Goal: Information Seeking & Learning: Check status

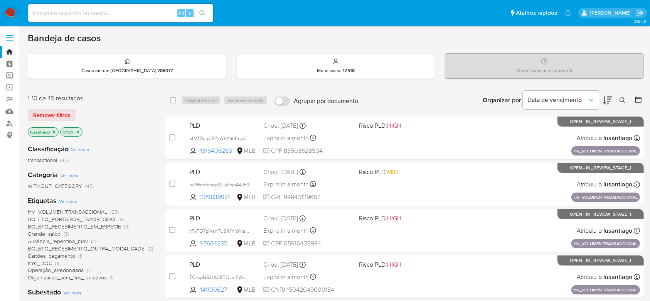
click at [115, 19] on div "Alt s" at bounding box center [120, 13] width 185 height 19
click at [120, 13] on input at bounding box center [120, 13] width 185 height 10
paste input "1745972465"
type input "1745972465"
click at [200, 12] on icon "search-icon" at bounding box center [202, 13] width 6 height 6
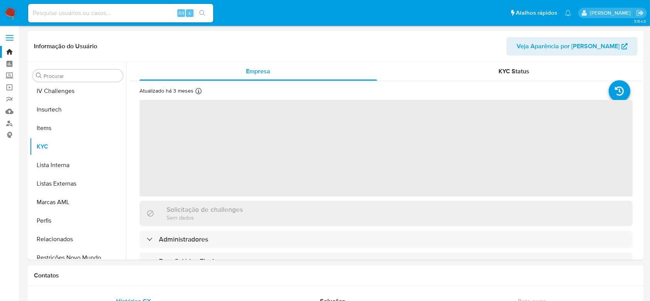
scroll to position [344, 0]
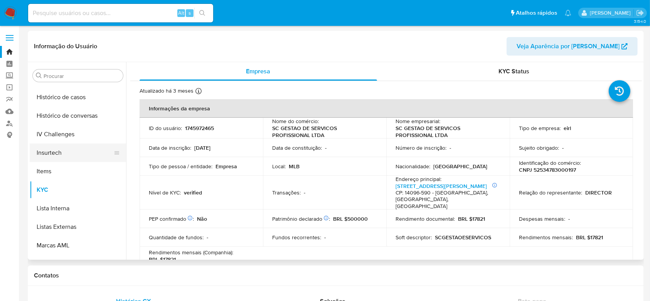
select select "10"
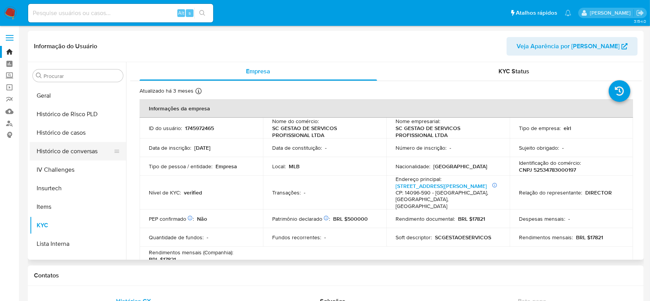
scroll to position [241, 0]
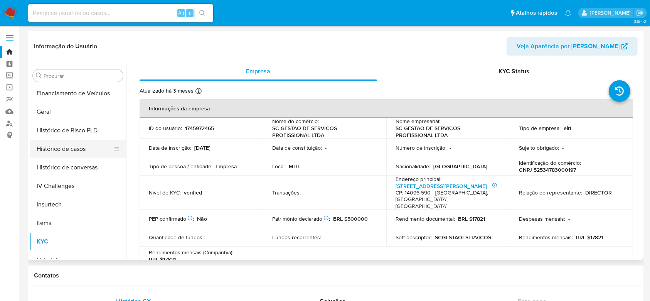
click at [80, 151] on button "Histórico de casos" at bounding box center [75, 149] width 90 height 19
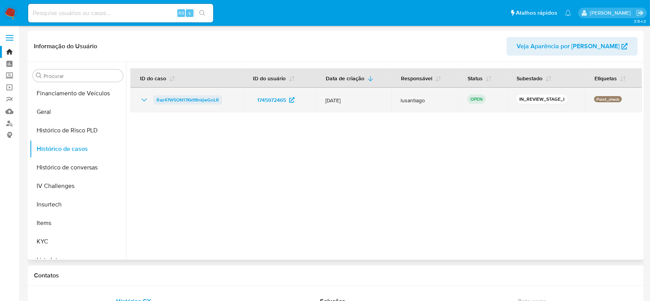
click at [197, 101] on span "Raz47W5ON17KkfI8nkjwGoLR" at bounding box center [188, 99] width 62 height 9
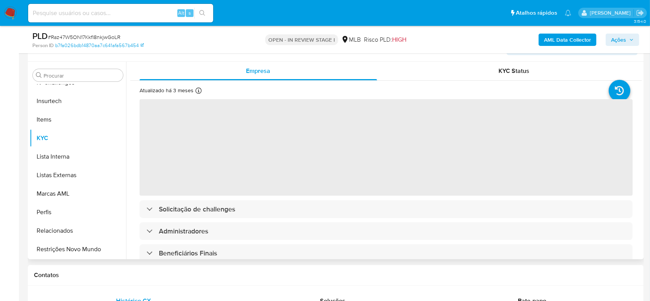
scroll to position [154, 0]
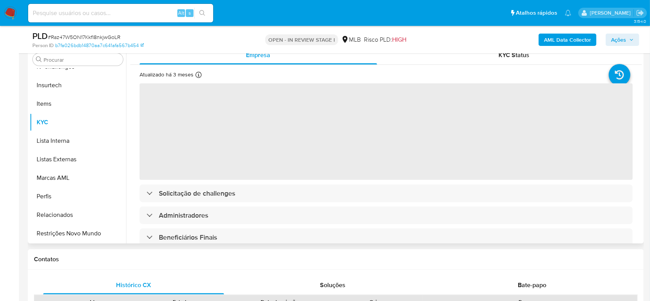
select select "10"
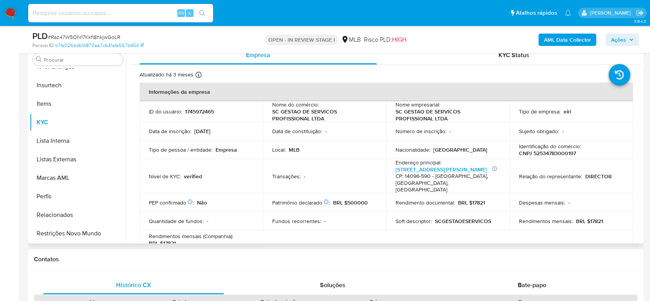
click at [561, 154] on p "CNPJ 52534783000197" at bounding box center [547, 153] width 57 height 7
copy p "52534783000197"
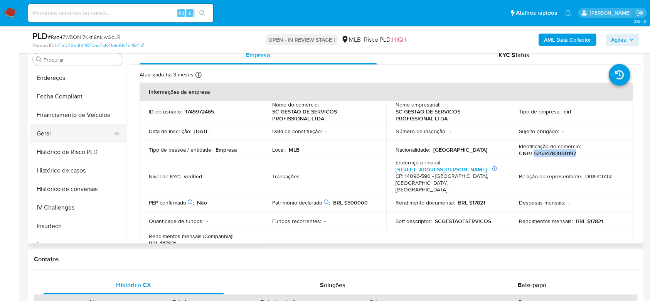
scroll to position [190, 0]
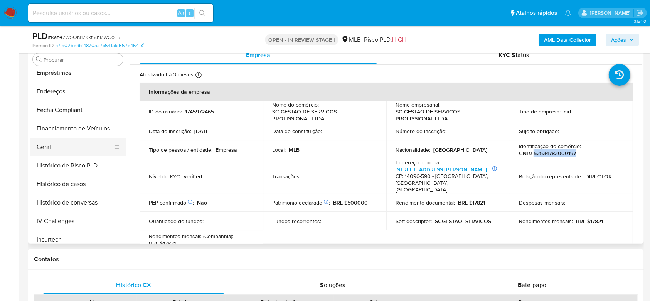
click at [62, 145] on button "Geral" at bounding box center [75, 147] width 90 height 19
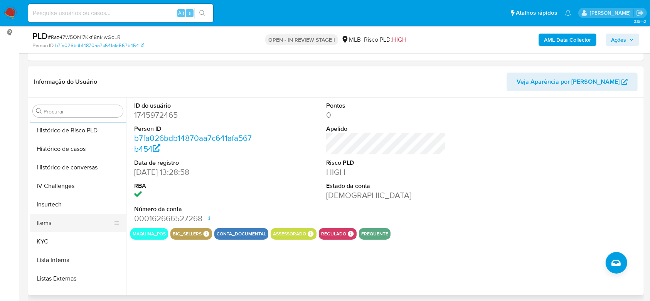
scroll to position [293, 0]
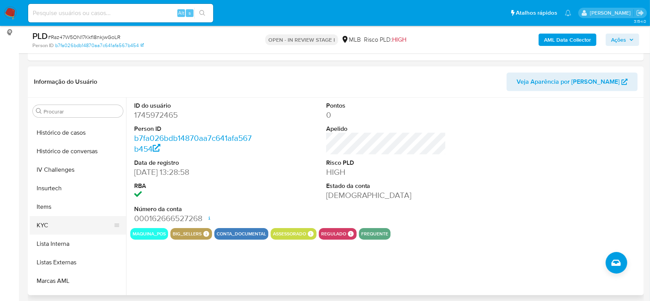
click at [57, 223] on button "KYC" at bounding box center [75, 225] width 90 height 19
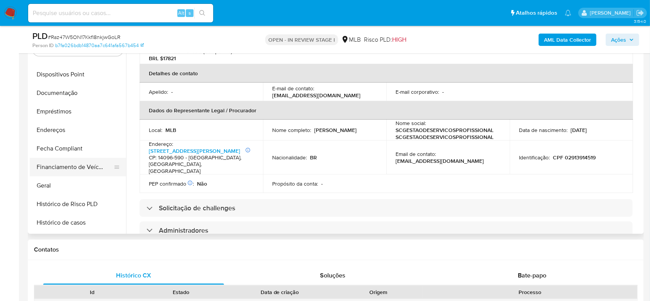
scroll to position [139, 0]
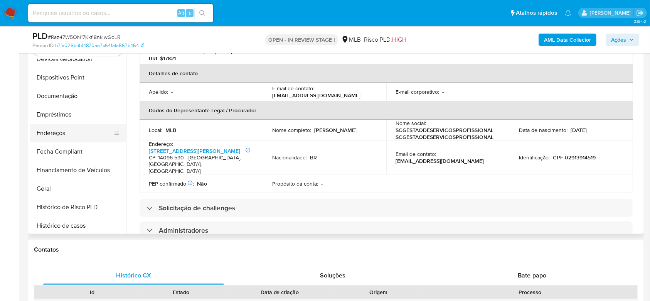
click at [52, 137] on button "Endereços" at bounding box center [75, 133] width 90 height 19
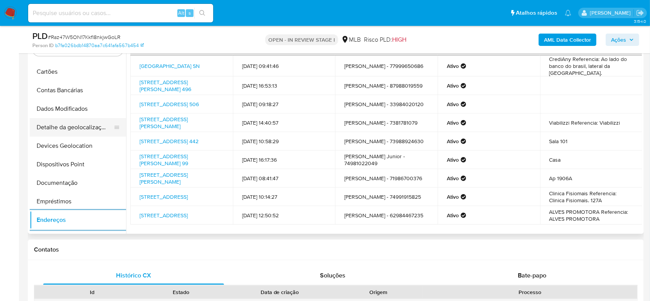
scroll to position [36, 0]
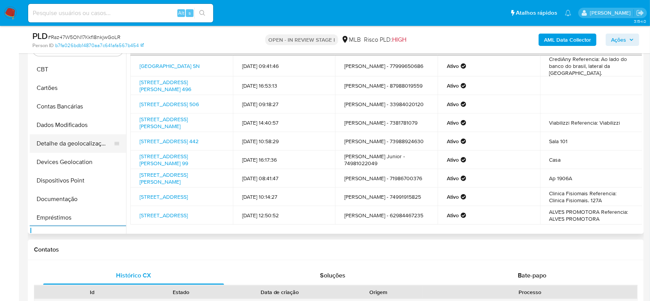
click at [73, 141] on button "Detalhe da geolocalização" at bounding box center [75, 143] width 90 height 19
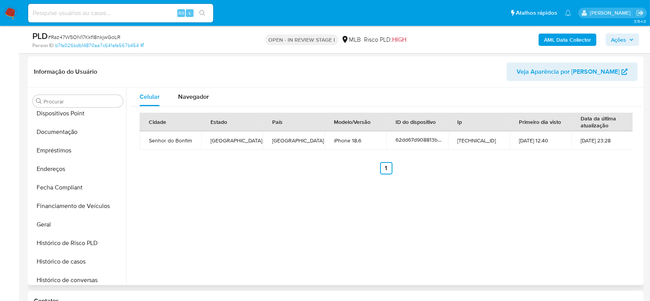
scroll to position [344, 0]
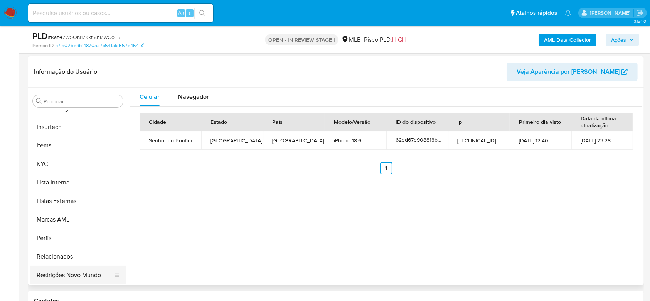
click at [48, 282] on button "Restrições Novo Mundo" at bounding box center [75, 275] width 90 height 19
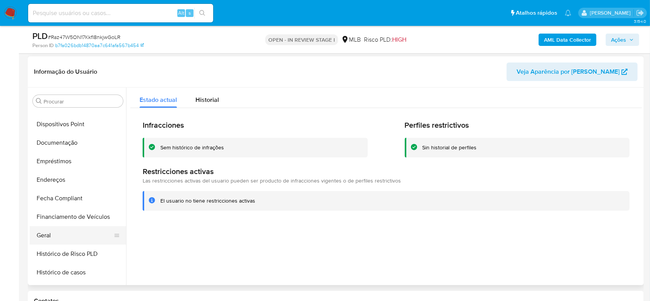
scroll to position [139, 0]
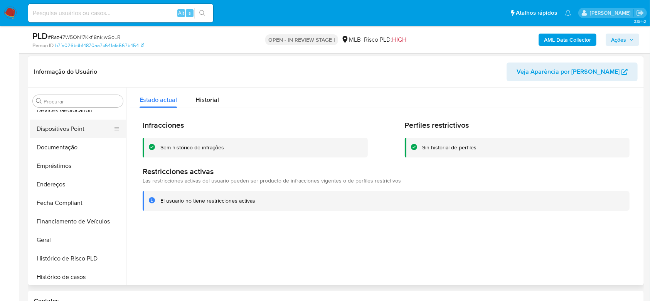
click at [71, 128] on button "Dispositivos Point" at bounding box center [75, 129] width 90 height 19
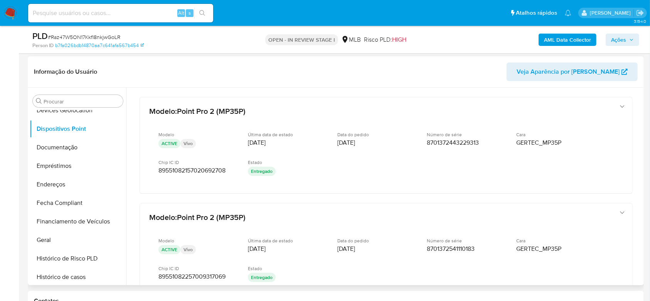
drag, startPoint x: 638, startPoint y: 121, endPoint x: 644, endPoint y: 129, distance: 9.7
click at [644, 129] on div "Procurar Adiantamentos de Dinheiro Anexos CBT Cartões Contas Bancárias Dados Mo…" at bounding box center [336, 186] width 616 height 197
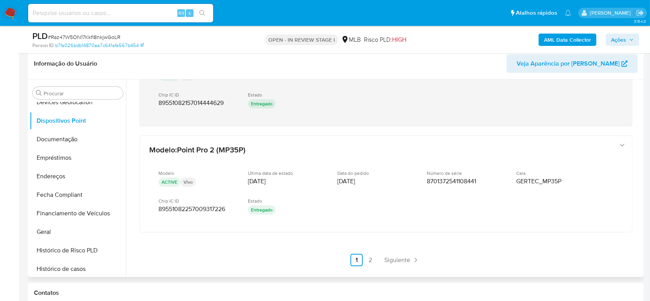
scroll to position [379, 0]
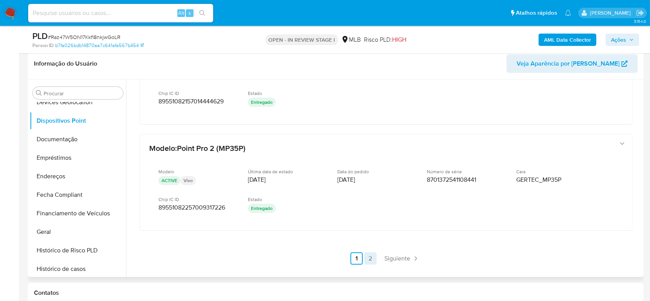
click at [370, 258] on link "2" at bounding box center [370, 258] width 12 height 12
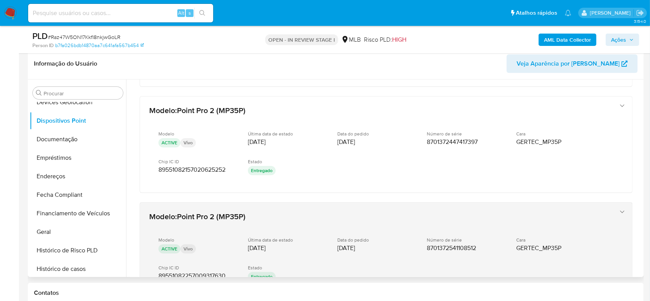
scroll to position [154, 0]
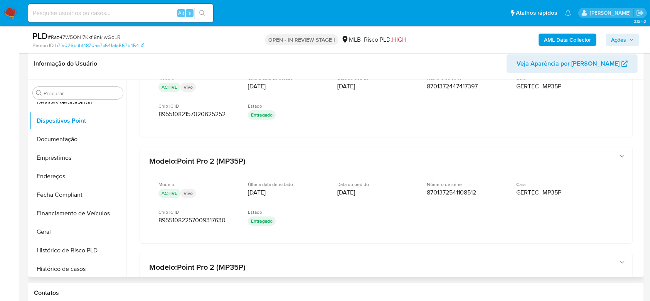
drag, startPoint x: 639, startPoint y: 155, endPoint x: 640, endPoint y: 147, distance: 7.4
click at [640, 147] on div at bounding box center [384, 177] width 516 height 197
drag, startPoint x: 642, startPoint y: 165, endPoint x: 641, endPoint y: 159, distance: 5.9
click at [641, 159] on div "Procurar Adiantamentos de Dinheiro Anexos CBT Cartões Contas Bancárias Dados Mo…" at bounding box center [336, 177] width 616 height 197
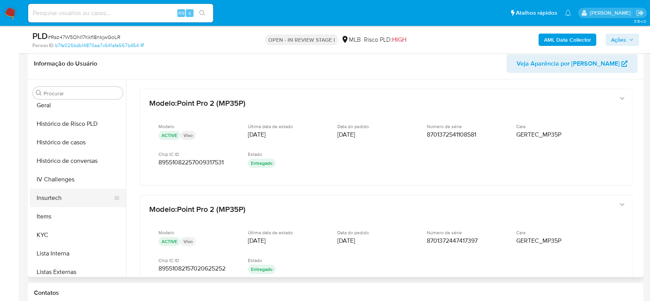
scroll to position [293, 0]
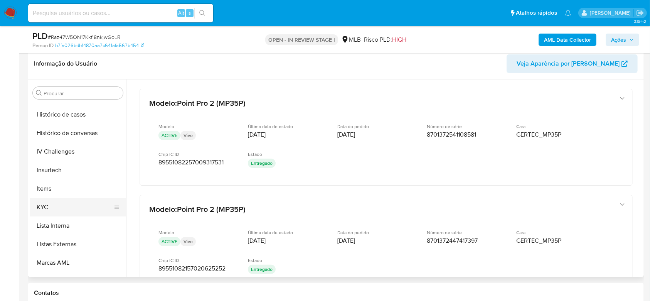
click at [57, 207] on button "KYC" at bounding box center [75, 207] width 90 height 19
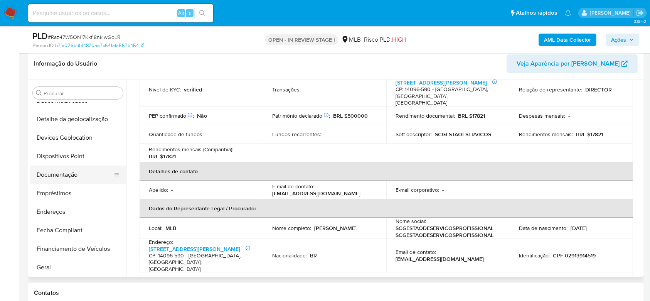
scroll to position [87, 0]
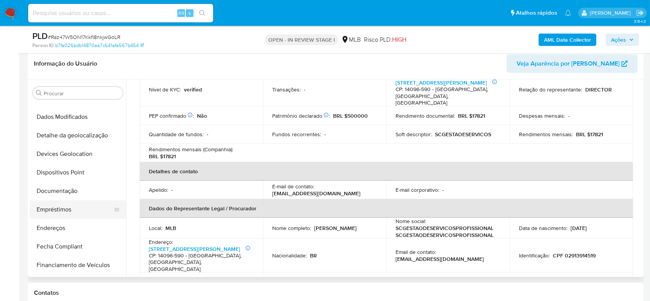
click at [64, 201] on button "Empréstimos" at bounding box center [75, 209] width 90 height 19
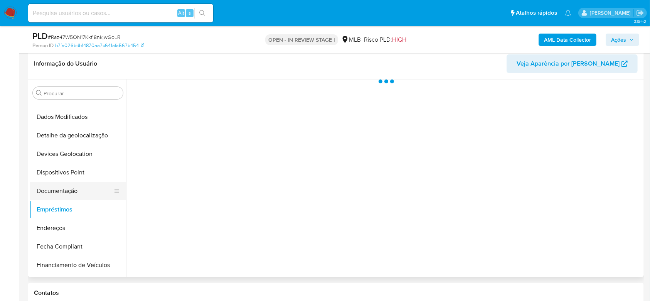
click at [67, 192] on button "Documentação" at bounding box center [75, 191] width 90 height 19
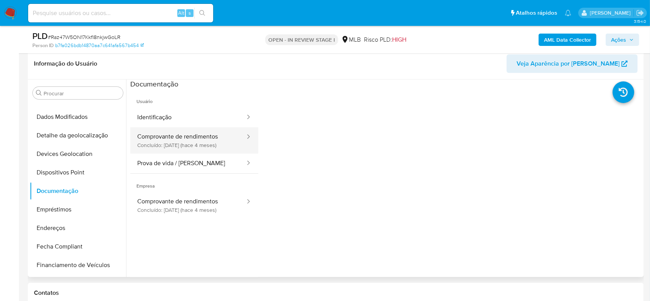
click at [173, 137] on button "Comprovante de rendimentos Concluído: 22/04/2025 (hace 4 meses)" at bounding box center [188, 140] width 116 height 26
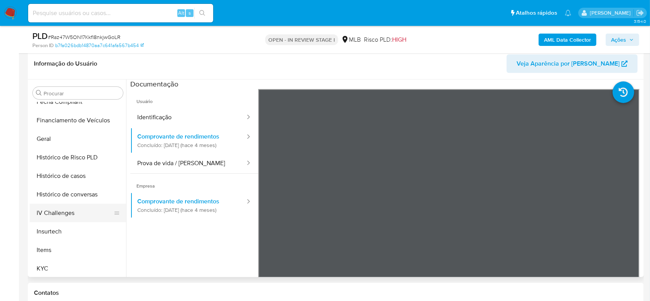
scroll to position [241, 0]
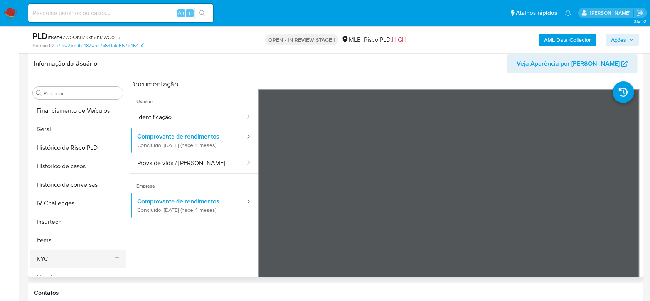
click at [49, 258] on button "KYC" at bounding box center [75, 258] width 90 height 19
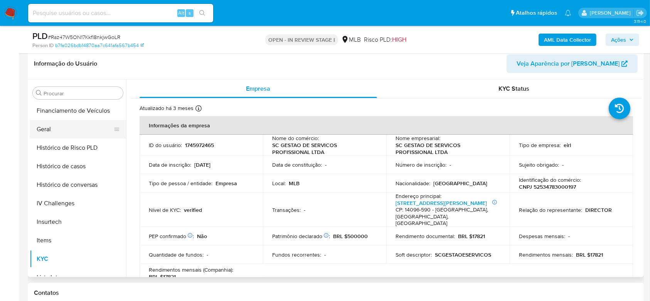
click at [47, 128] on button "Geral" at bounding box center [75, 129] width 90 height 19
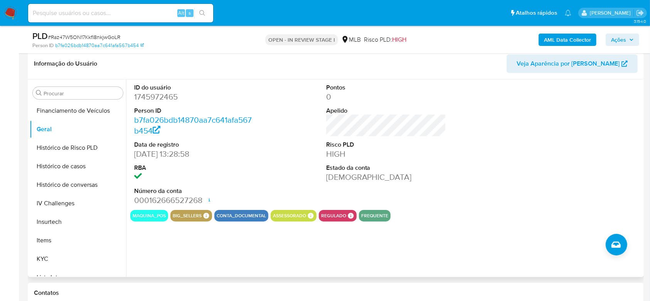
click at [178, 253] on div "ID do usuário 1745972465 Person ID b7fa026bdb14870aa7c641afa567b454 Data de reg…" at bounding box center [384, 177] width 516 height 197
click at [76, 259] on button "KYC" at bounding box center [75, 258] width 90 height 19
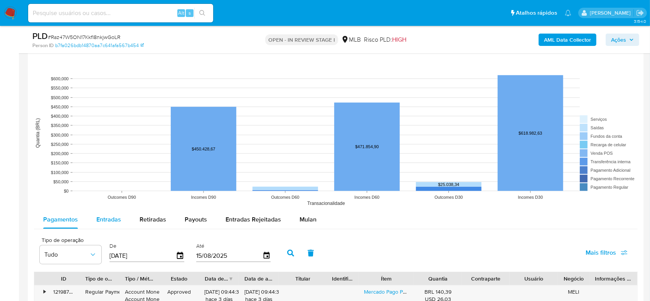
scroll to position [789, 0]
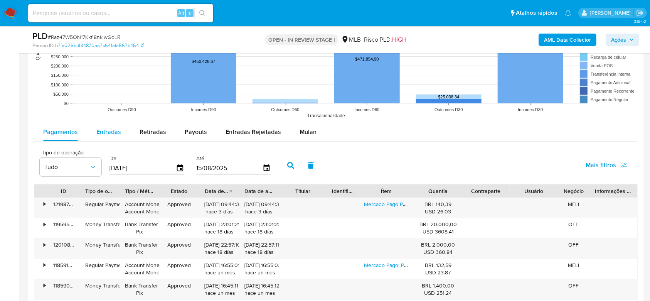
click at [112, 134] on span "Entradas" at bounding box center [108, 131] width 25 height 9
select select "10"
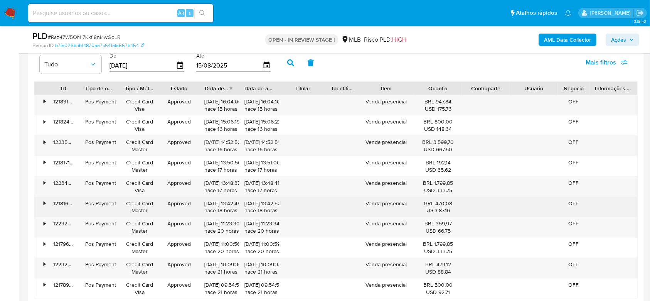
scroll to position [943, 0]
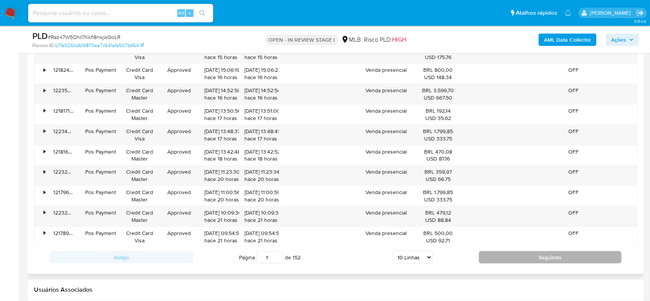
click at [532, 252] on button "Seguindo" at bounding box center [550, 257] width 143 height 12
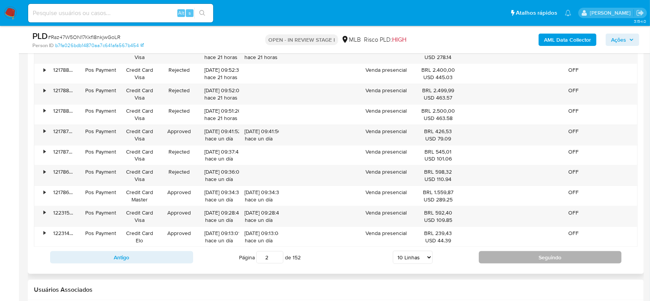
click at [495, 256] on button "Seguindo" at bounding box center [550, 257] width 143 height 12
type input "3"
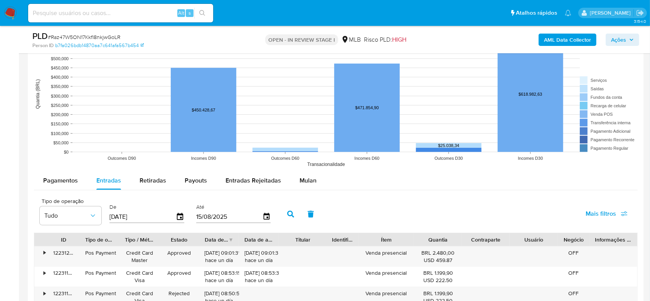
scroll to position [738, 0]
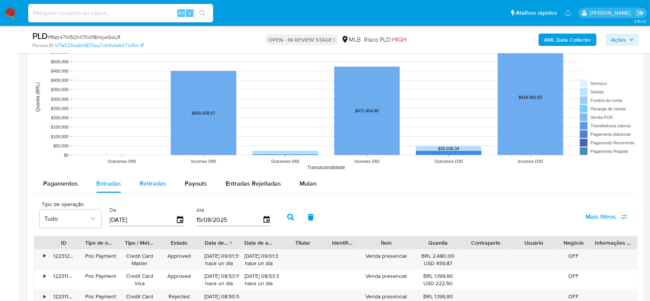
click at [140, 185] on span "Retiradas" at bounding box center [153, 183] width 27 height 9
select select "10"
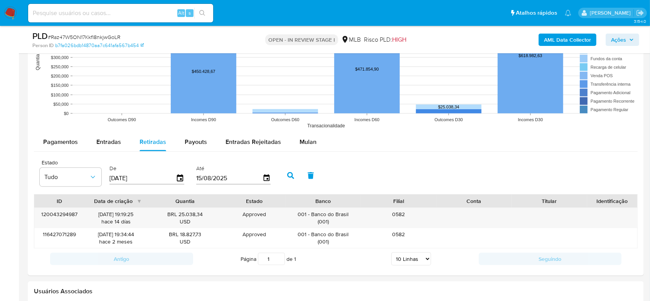
scroll to position [789, 0]
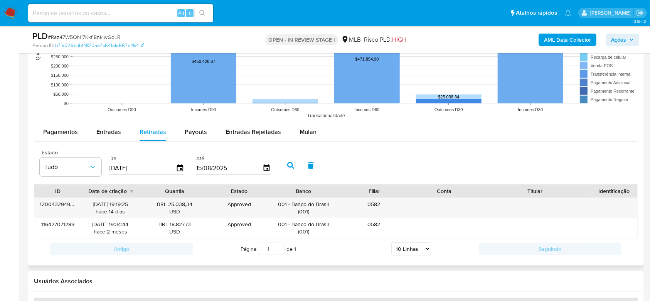
drag, startPoint x: 587, startPoint y: 189, endPoint x: 623, endPoint y: 190, distance: 35.9
click at [623, 190] on div "ID Data de criação Quantia Estado Banco Filial Conta Titular Identificação" at bounding box center [335, 190] width 603 height 13
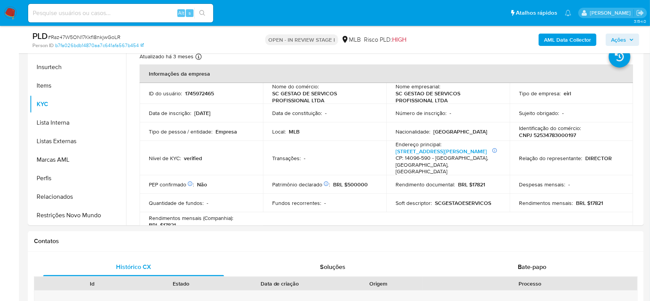
scroll to position [0, 0]
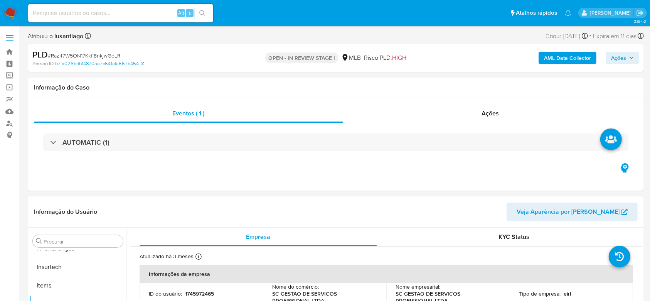
click at [617, 56] on span "Ações" at bounding box center [618, 58] width 15 height 12
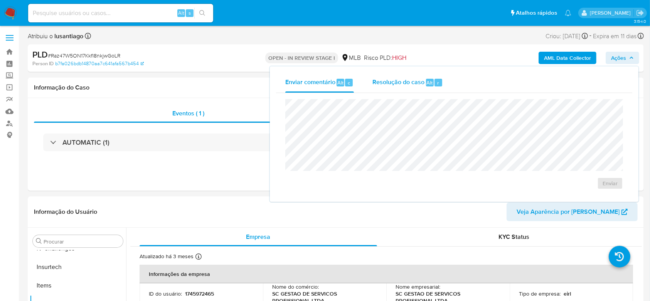
drag, startPoint x: 388, startPoint y: 79, endPoint x: 386, endPoint y: 97, distance: 18.6
click at [387, 79] on span "Resolução do caso" at bounding box center [398, 82] width 52 height 9
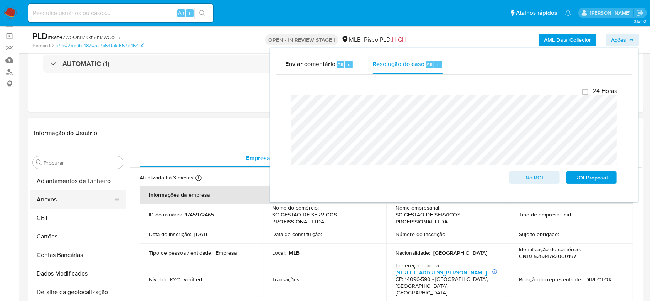
click at [56, 197] on button "Anexos" at bounding box center [75, 199] width 90 height 19
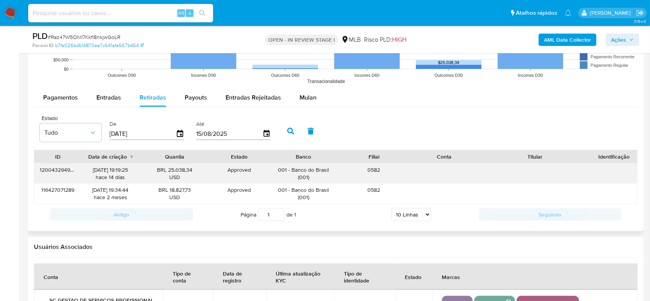
scroll to position [822, 0]
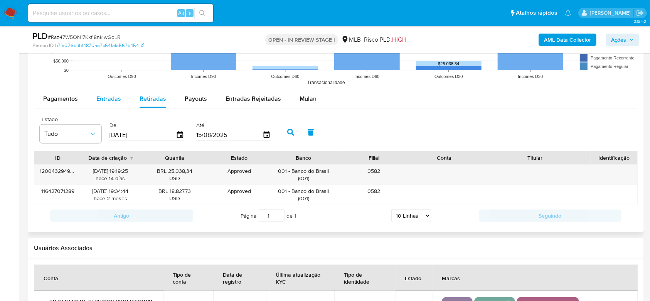
click at [103, 99] on span "Entradas" at bounding box center [108, 98] width 25 height 9
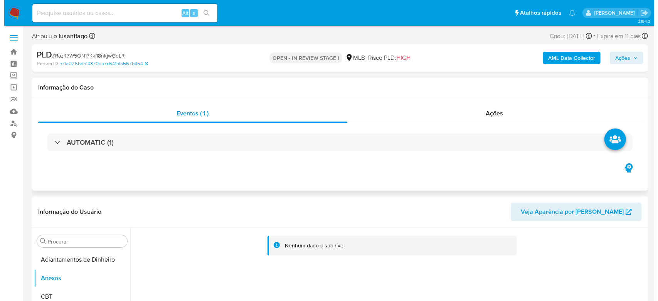
scroll to position [103, 0]
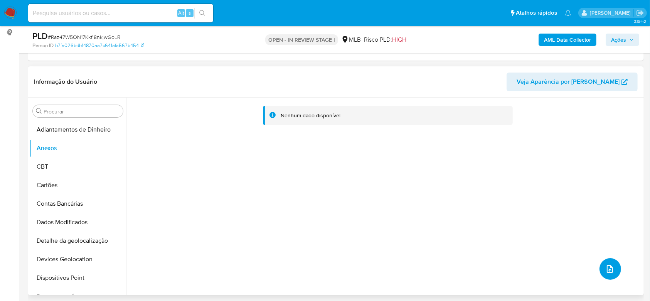
click at [607, 270] on icon "upload-file" at bounding box center [610, 269] width 6 height 8
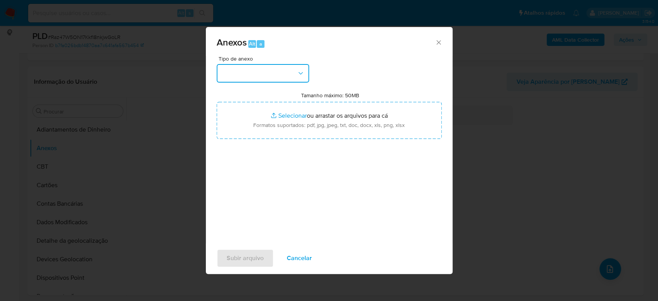
drag, startPoint x: 272, startPoint y: 76, endPoint x: 275, endPoint y: 82, distance: 6.4
click at [272, 76] on button "button" at bounding box center [263, 73] width 93 height 19
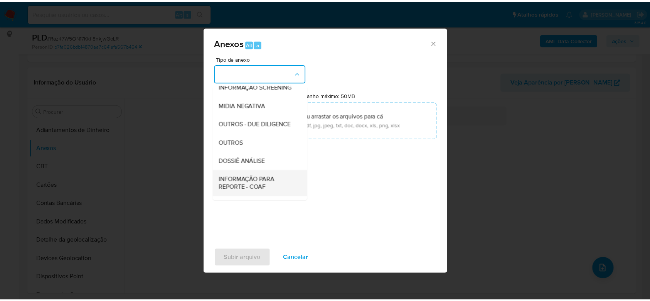
scroll to position [118, 0]
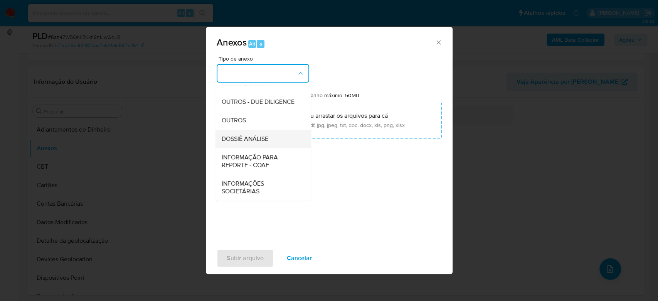
click at [249, 141] on span "DOSSIÊ ANÁLISE" at bounding box center [244, 139] width 47 height 8
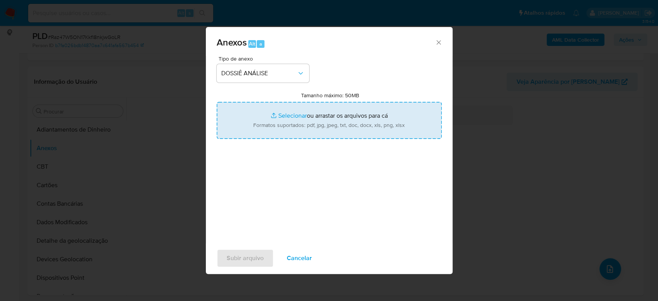
type input "C:\fakepath\Mulan 1745972465_2025_08_14_15_57_57.xlsx"
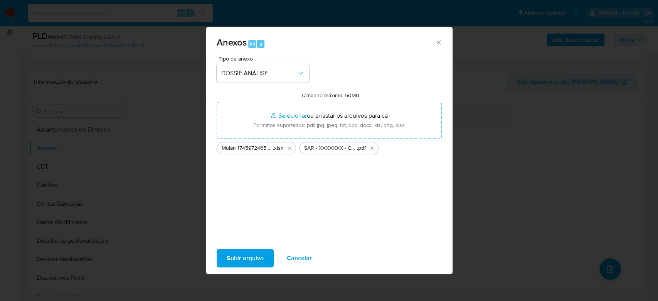
click at [234, 259] on span "Subir arquivo" at bounding box center [245, 257] width 37 height 17
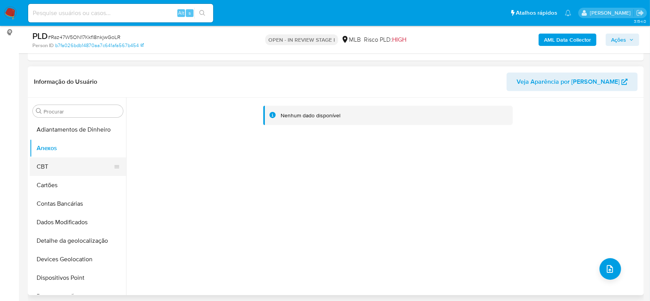
click at [47, 168] on button "CBT" at bounding box center [75, 166] width 90 height 19
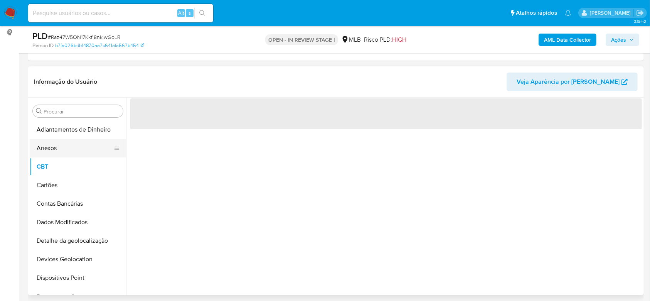
click at [53, 150] on button "Anexos" at bounding box center [75, 148] width 90 height 19
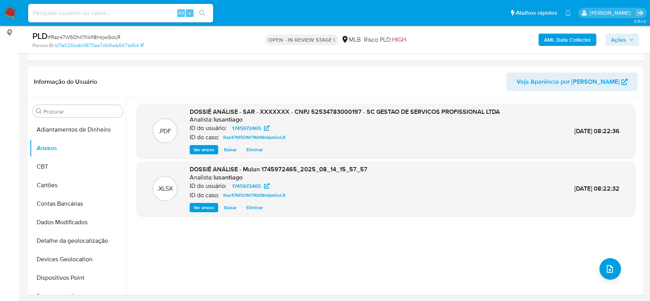
click at [579, 40] on b "AML Data Collector" at bounding box center [567, 40] width 47 height 12
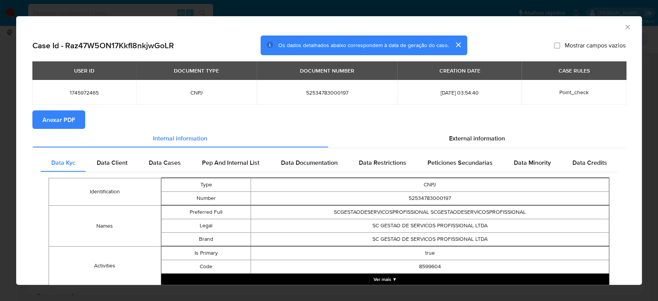
click at [77, 118] on button "Anexar PDF" at bounding box center [58, 119] width 53 height 19
click at [624, 26] on icon "Fechar a janela" at bounding box center [628, 27] width 8 height 8
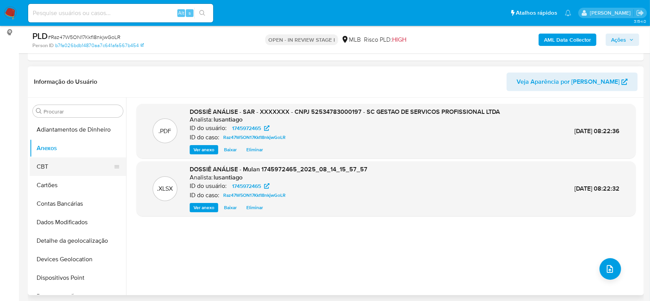
click at [52, 162] on button "CBT" at bounding box center [75, 166] width 90 height 19
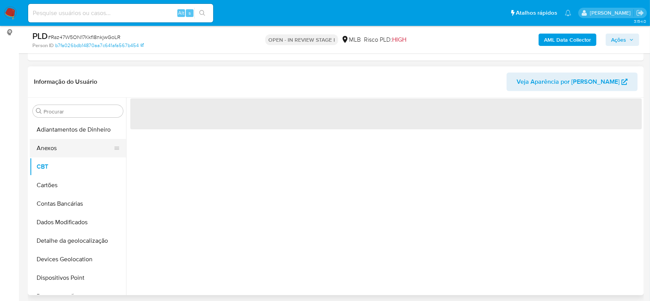
click at [56, 145] on button "Anexos" at bounding box center [75, 148] width 90 height 19
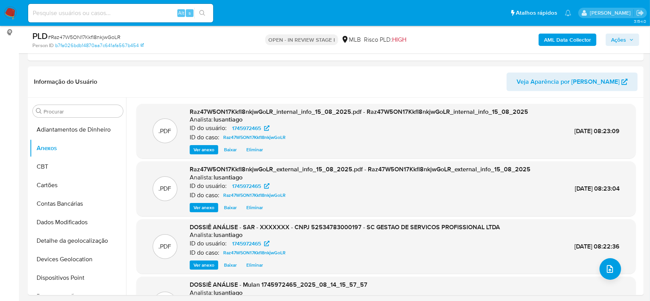
click at [626, 39] on span "Ações" at bounding box center [622, 39] width 23 height 11
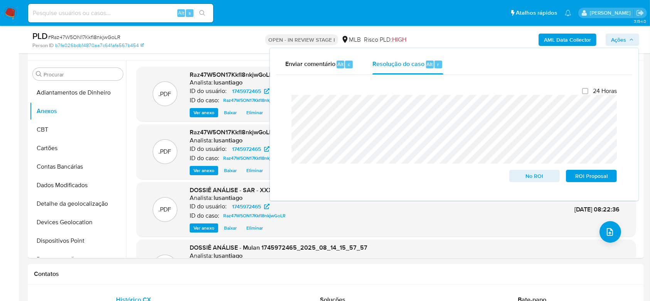
scroll to position [154, 0]
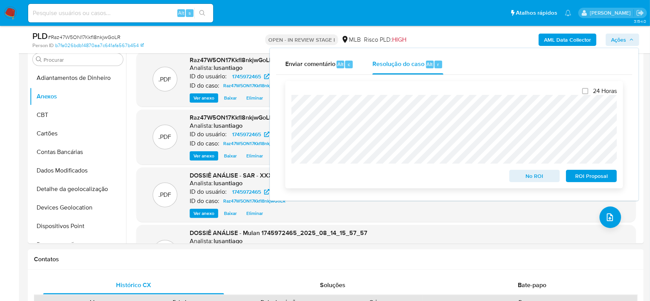
click at [576, 175] on span "ROI Proposal" at bounding box center [591, 175] width 40 height 11
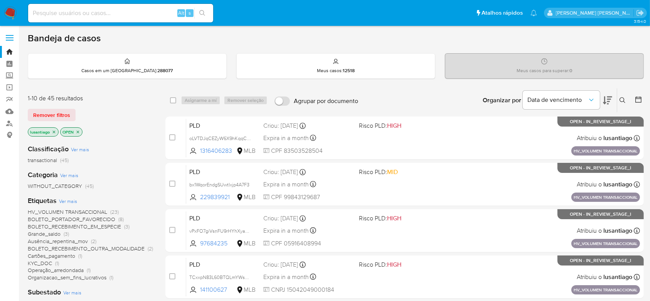
click at [122, 14] on input at bounding box center [120, 13] width 185 height 10
paste input "1335526472"
type input "1335526472"
click at [203, 11] on icon "search-icon" at bounding box center [202, 13] width 6 height 6
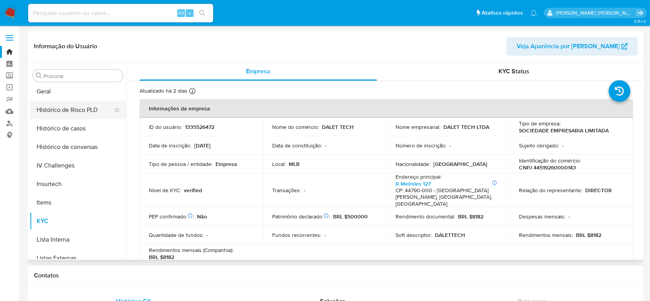
scroll to position [241, 0]
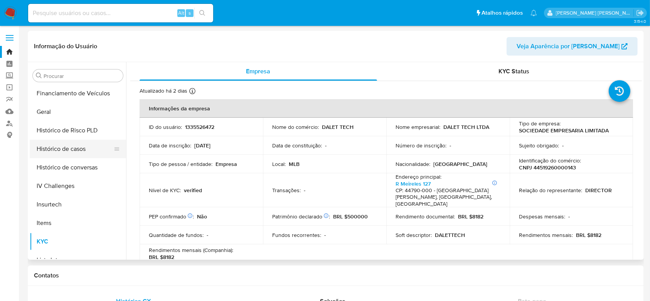
select select "10"
click at [75, 152] on button "Histórico de casos" at bounding box center [75, 149] width 90 height 19
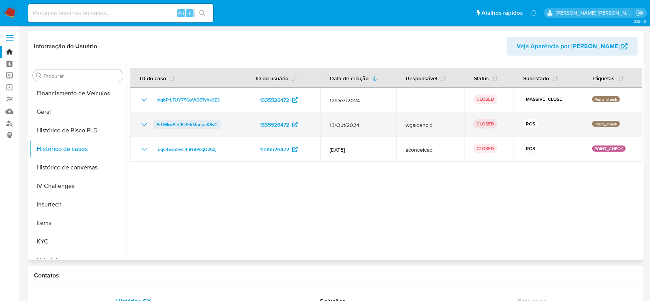
click at [200, 125] on span "FrLMkwSihfFk9rkMnnpaK8vC" at bounding box center [187, 124] width 61 height 9
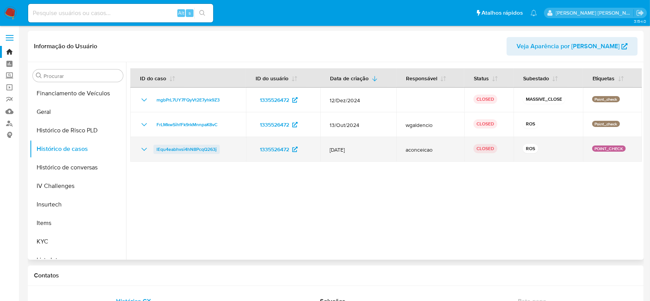
click at [194, 152] on span "lEqu4eabhvsi4hN8PcqQ263j" at bounding box center [187, 149] width 60 height 9
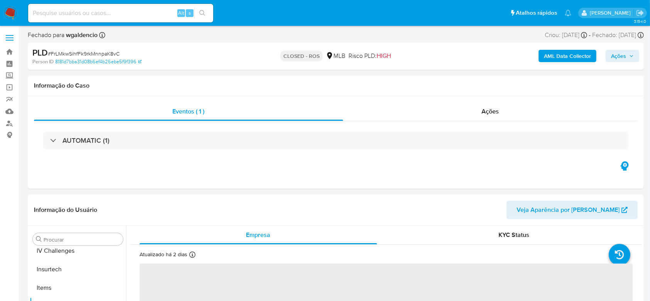
scroll to position [344, 0]
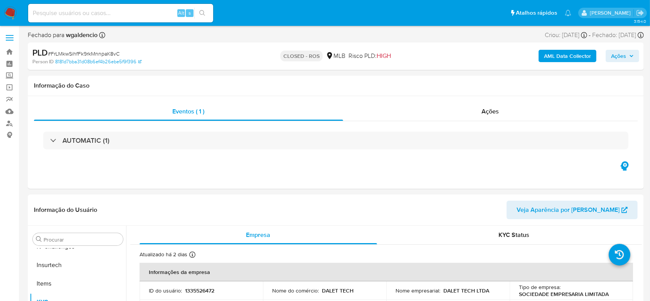
select select "10"
drag, startPoint x: 418, startPoint y: 114, endPoint x: 357, endPoint y: 116, distance: 61.3
click at [418, 115] on div "Ações" at bounding box center [490, 111] width 295 height 19
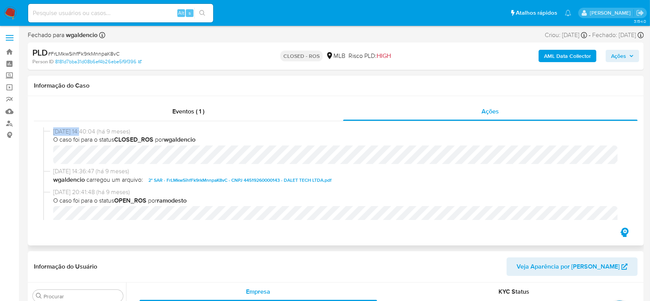
drag, startPoint x: 51, startPoint y: 132, endPoint x: 81, endPoint y: 132, distance: 29.7
click at [81, 132] on div "22/11/2024 14:40:04 (há 9 meses) O caso foi para o status CLOSED_ROS por wgalde…" at bounding box center [335, 147] width 585 height 40
copy span "22/11/2024"
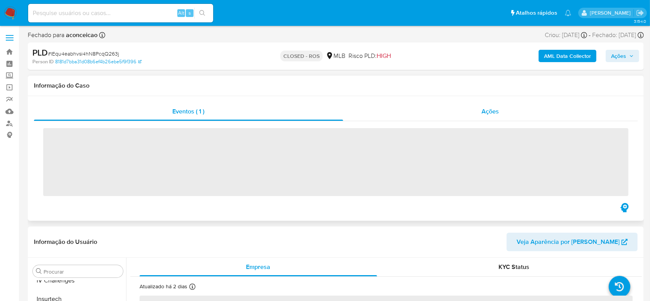
click at [435, 116] on div "Ações" at bounding box center [490, 111] width 295 height 19
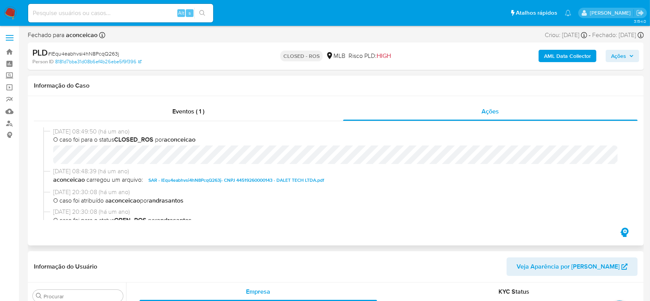
select select "10"
drag, startPoint x: 52, startPoint y: 133, endPoint x: 85, endPoint y: 134, distance: 32.4
click at [85, 134] on div "[DATE] 08:49:50 (há um ano) O caso foi para o status CLOSED_ROS por aconceicao" at bounding box center [335, 147] width 585 height 40
copy span "22/02/2024"
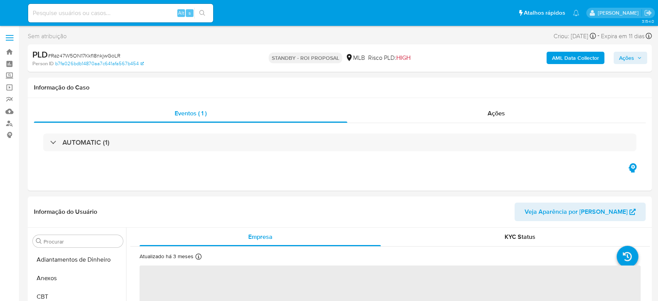
select select "10"
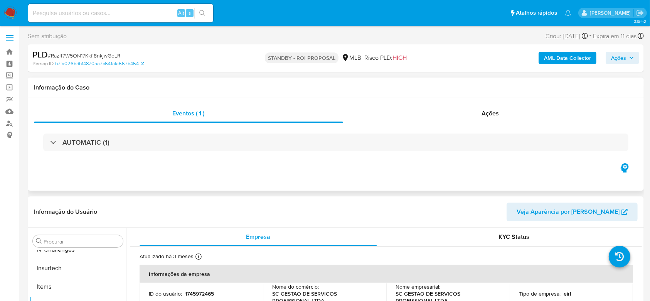
scroll to position [344, 0]
click at [11, 49] on link "Bandeja" at bounding box center [46, 52] width 92 height 12
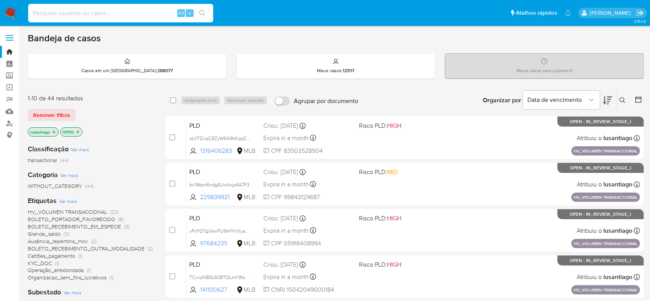
click at [121, 14] on input at bounding box center [120, 13] width 185 height 10
paste input "1024955244"
type input "1024955244"
click at [202, 13] on icon "search-icon" at bounding box center [202, 13] width 6 height 6
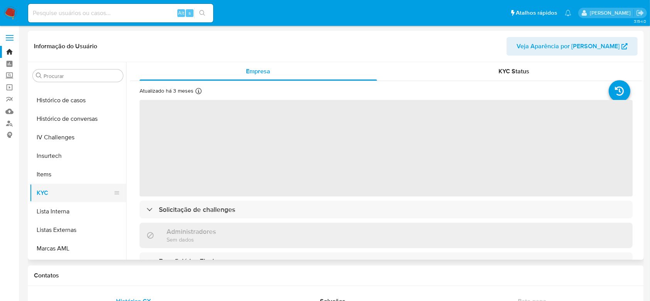
scroll to position [241, 0]
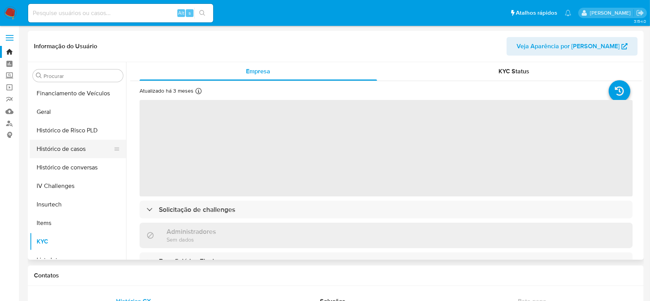
click at [71, 150] on button "Histórico de casos" at bounding box center [75, 149] width 90 height 19
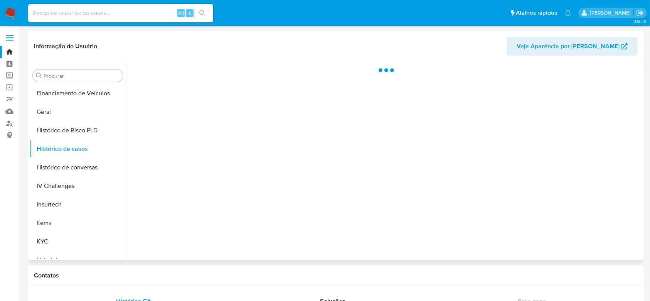
select select "10"
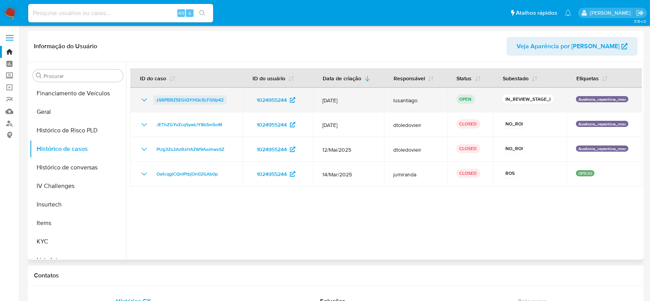
click at [207, 100] on span "z56PBBZ5EGlQYHQcSLFQVp42" at bounding box center [190, 99] width 67 height 9
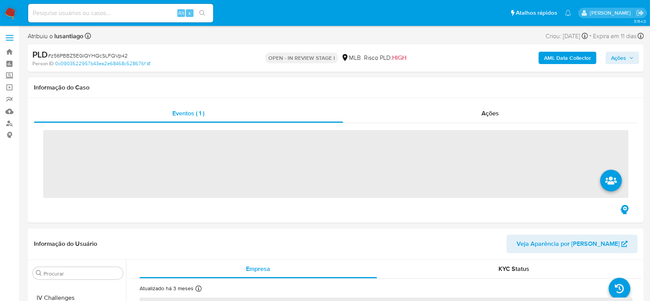
scroll to position [344, 0]
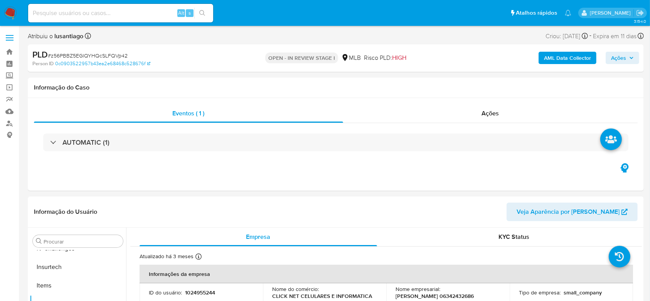
select select "10"
